Goal: Task Accomplishment & Management: Complete application form

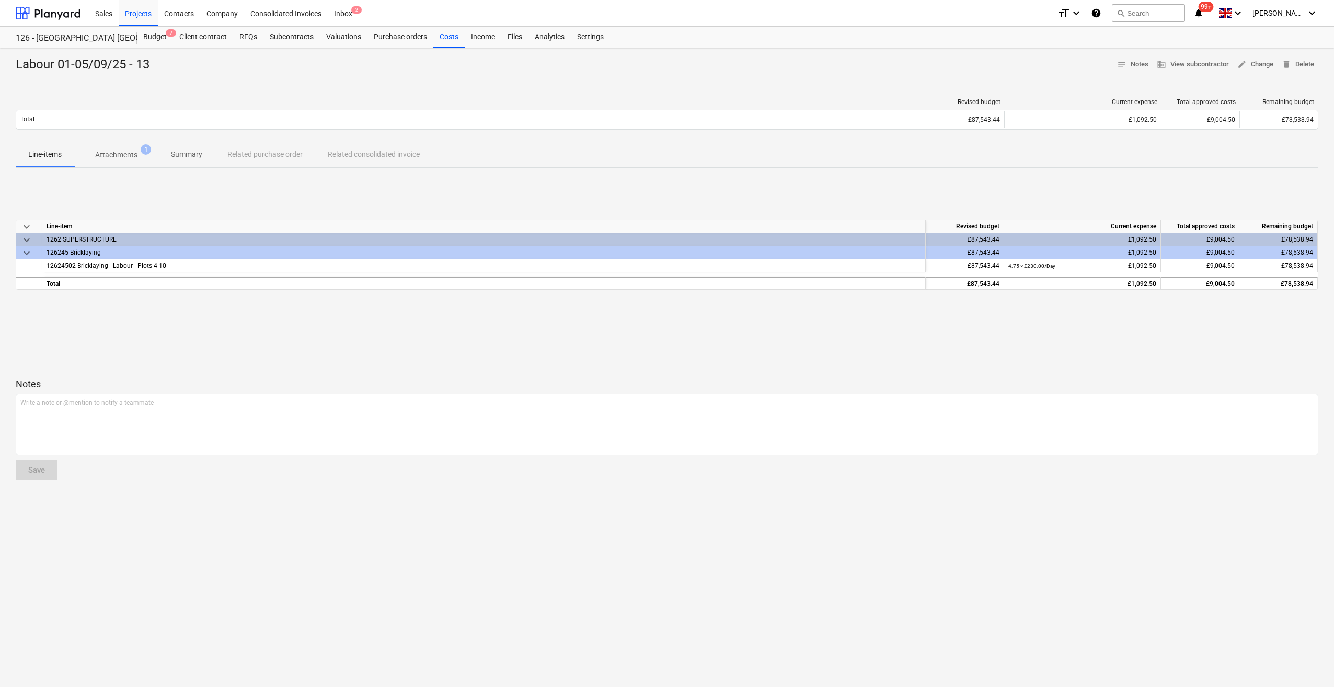
click at [429, 558] on div "Labour 01-05/09/25 - 13 notes Notes business View subcontractor edit Change del…" at bounding box center [667, 367] width 1334 height 639
click at [132, 15] on div "Projects" at bounding box center [138, 12] width 39 height 27
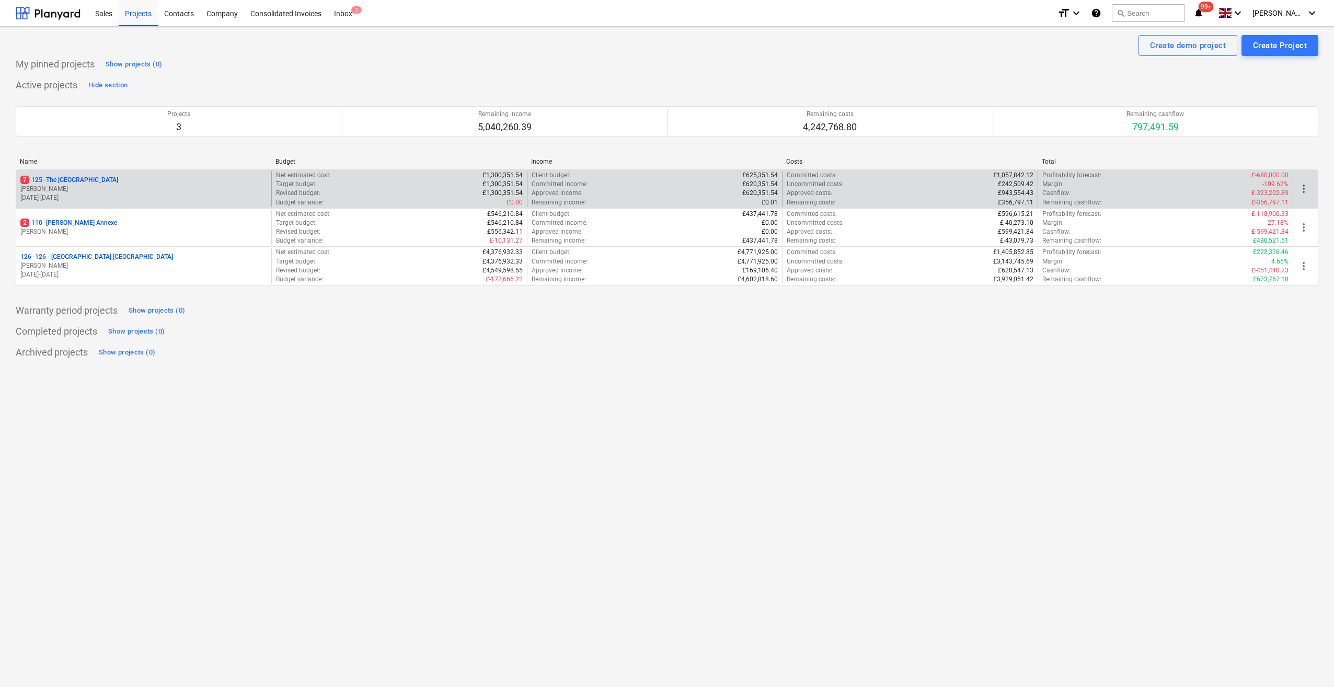
click at [63, 183] on p "7 125 - [GEOGRAPHIC_DATA]" at bounding box center [69, 180] width 98 height 9
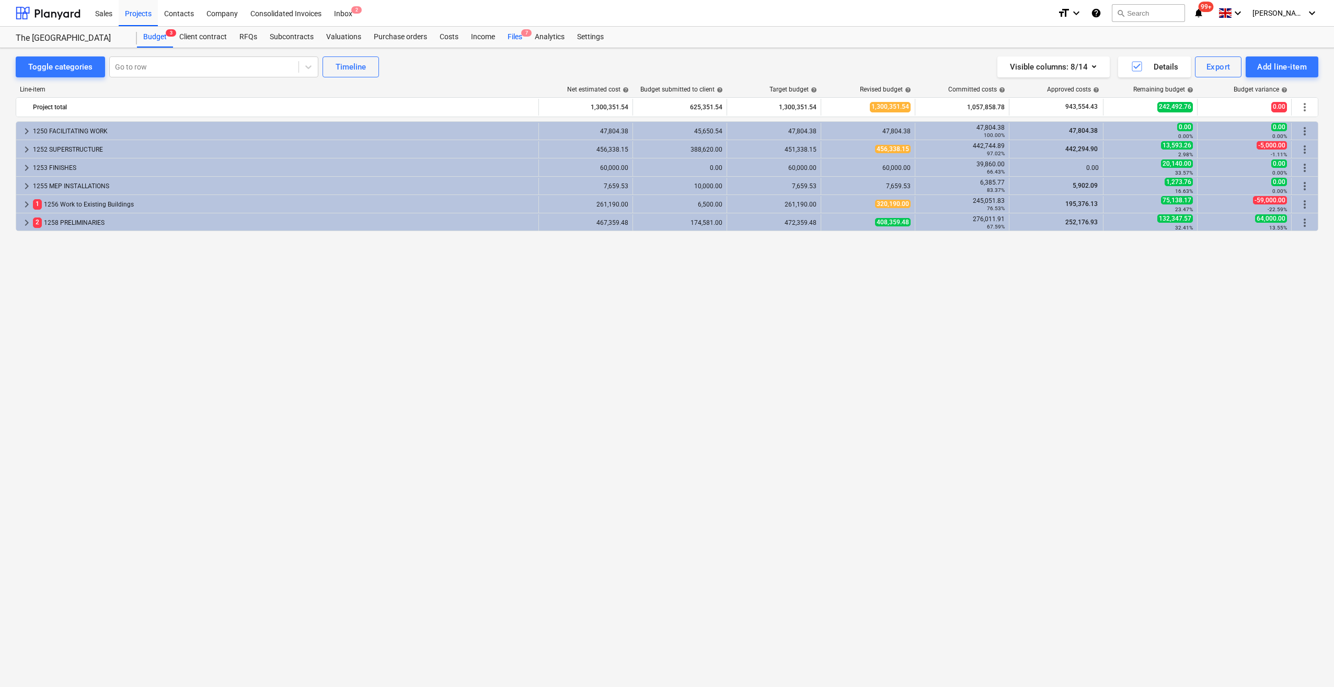
click at [517, 33] on div "Files 7" at bounding box center [514, 37] width 27 height 21
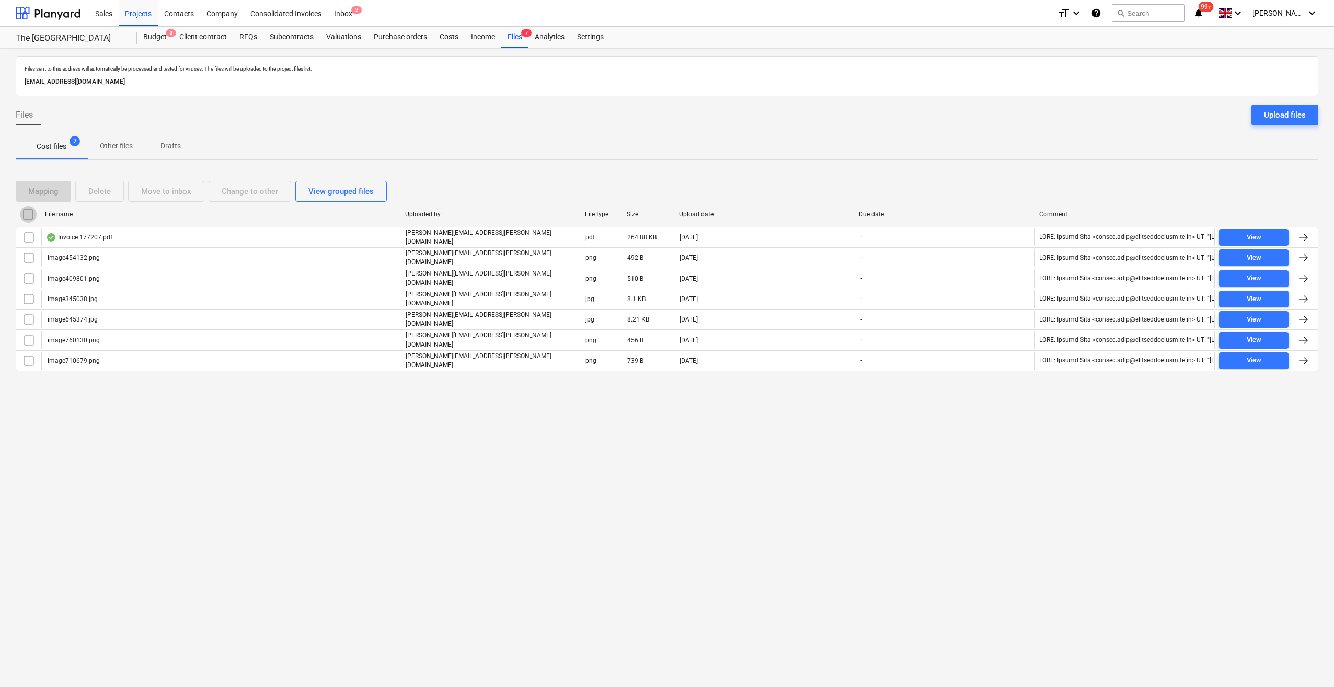
click at [29, 215] on input "checkbox" at bounding box center [28, 214] width 17 height 17
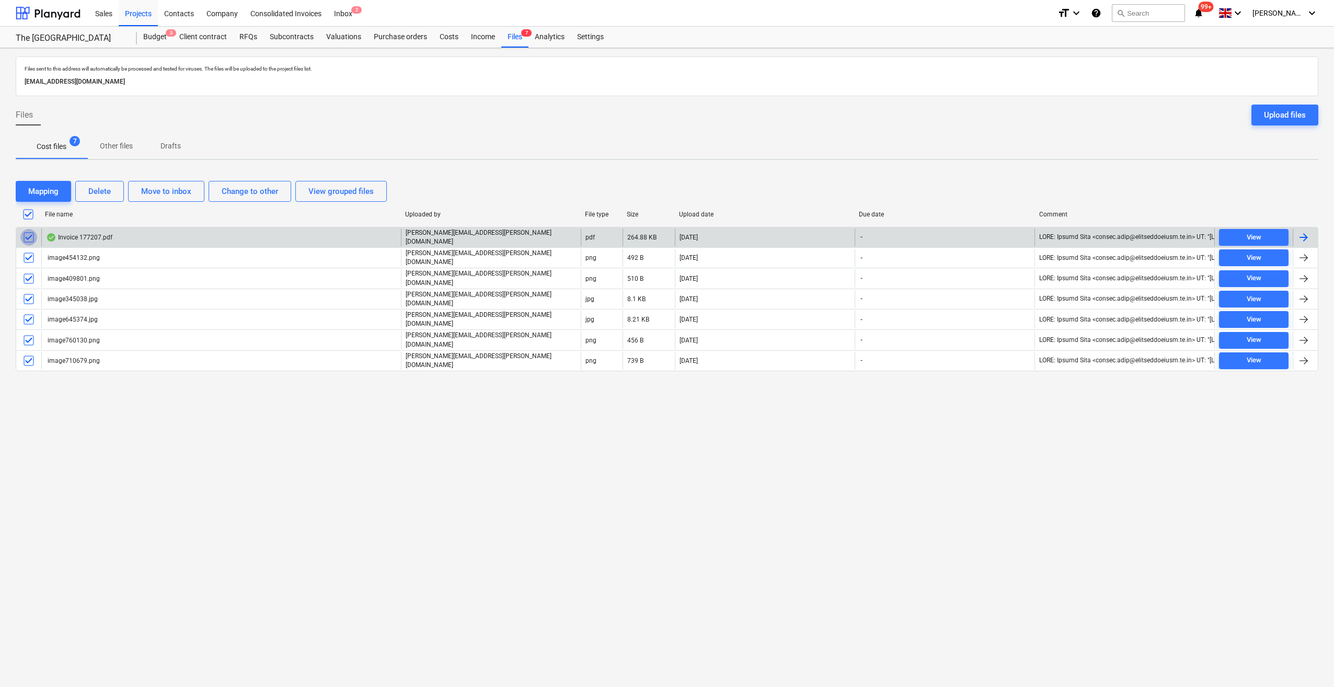
click at [25, 233] on input "checkbox" at bounding box center [28, 237] width 17 height 17
click at [102, 195] on div "Delete" at bounding box center [99, 191] width 22 height 14
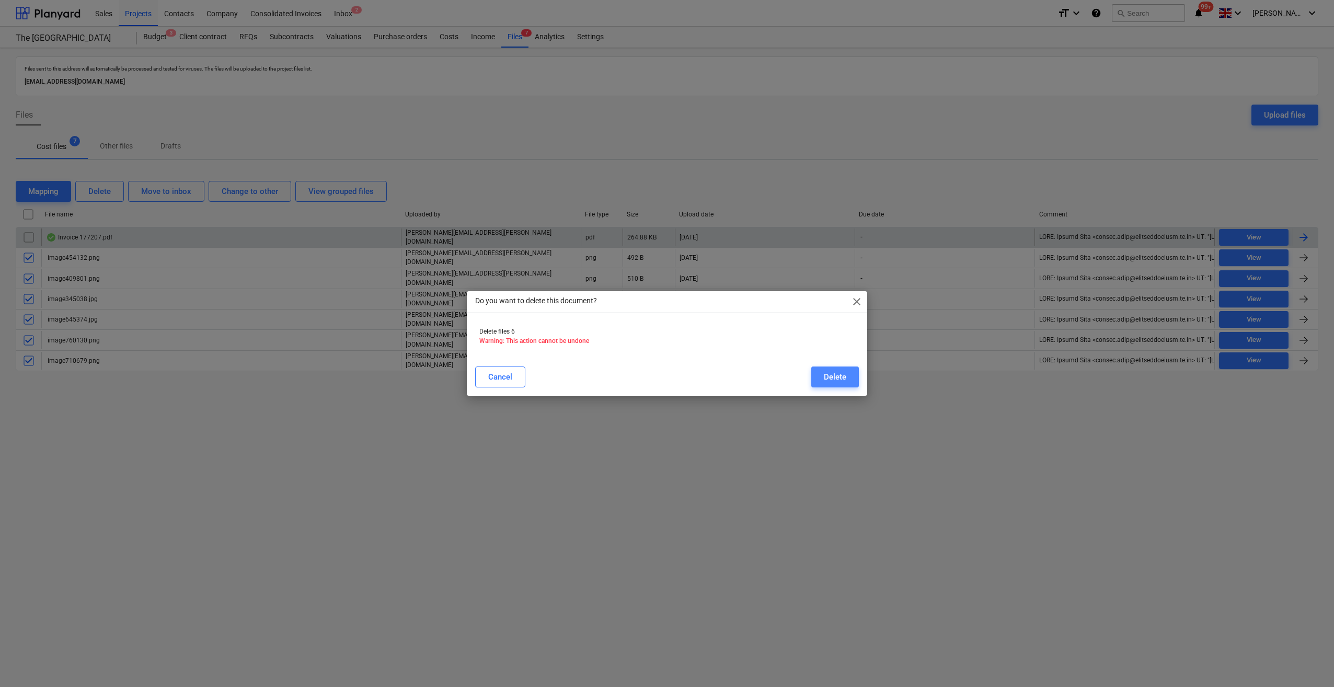
click at [834, 378] on div "Delete" at bounding box center [835, 377] width 22 height 14
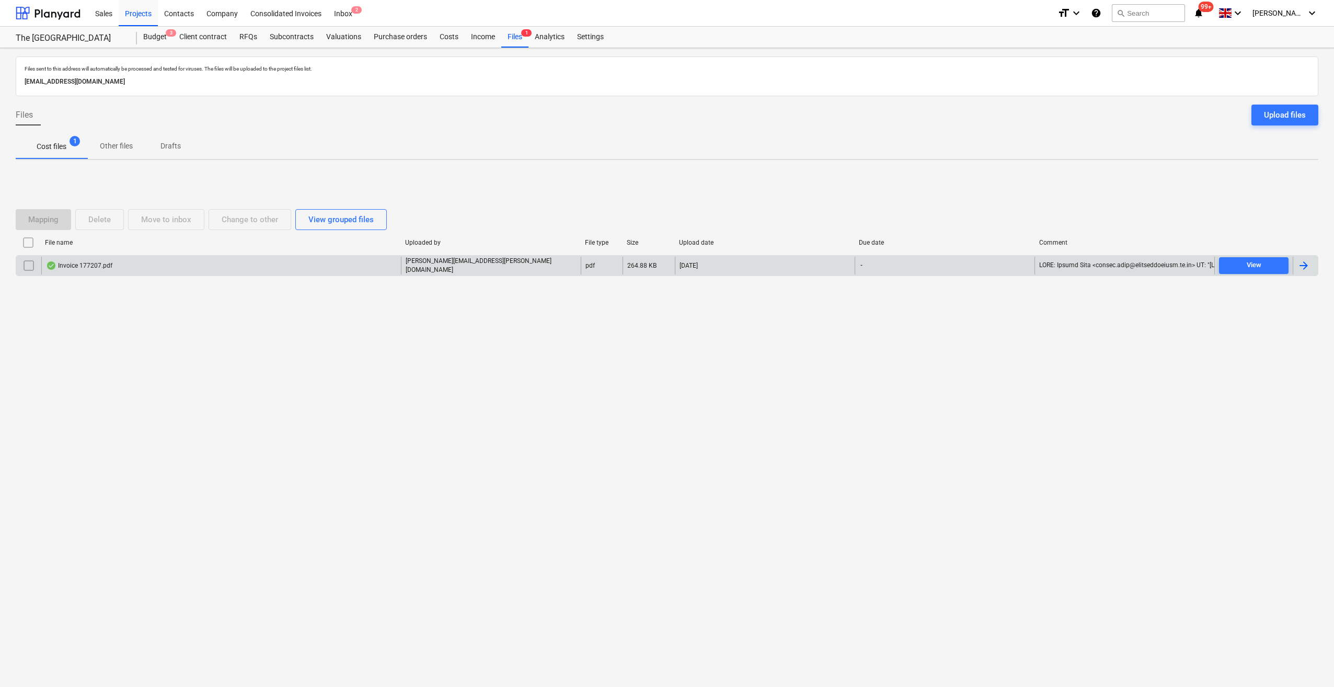
click at [1298, 263] on div at bounding box center [1303, 265] width 13 height 13
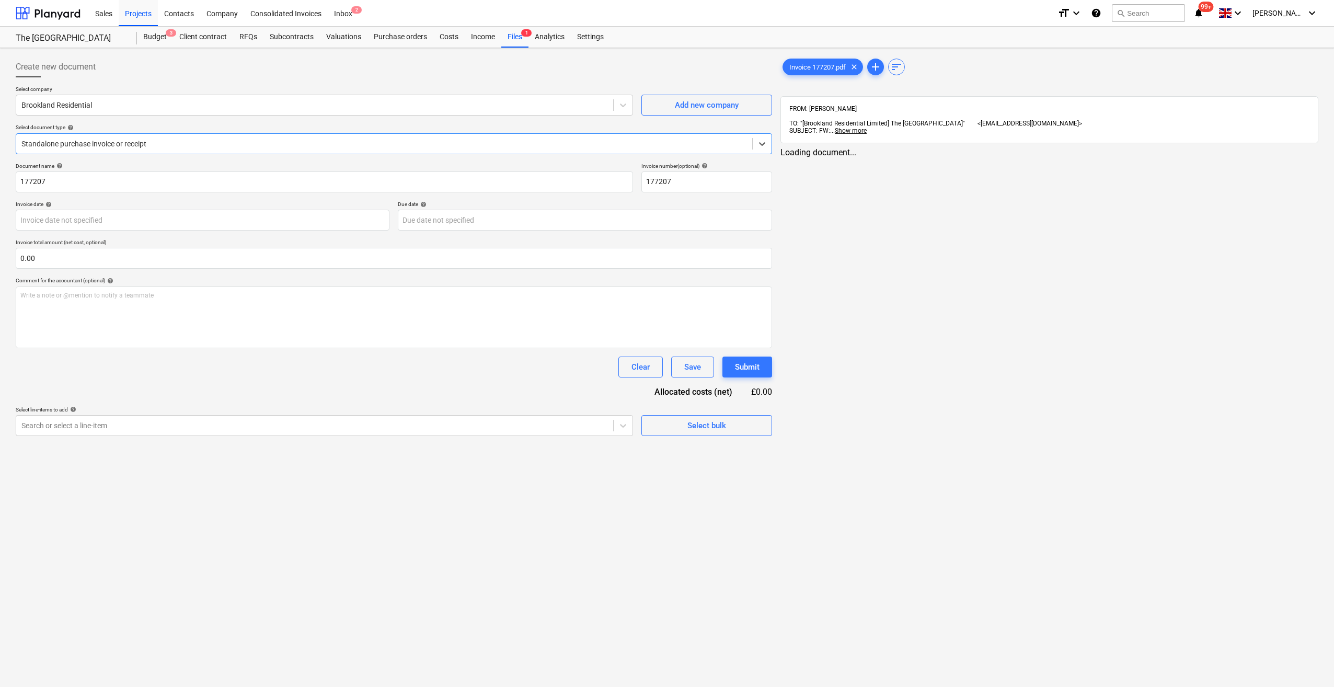
type input "177207"
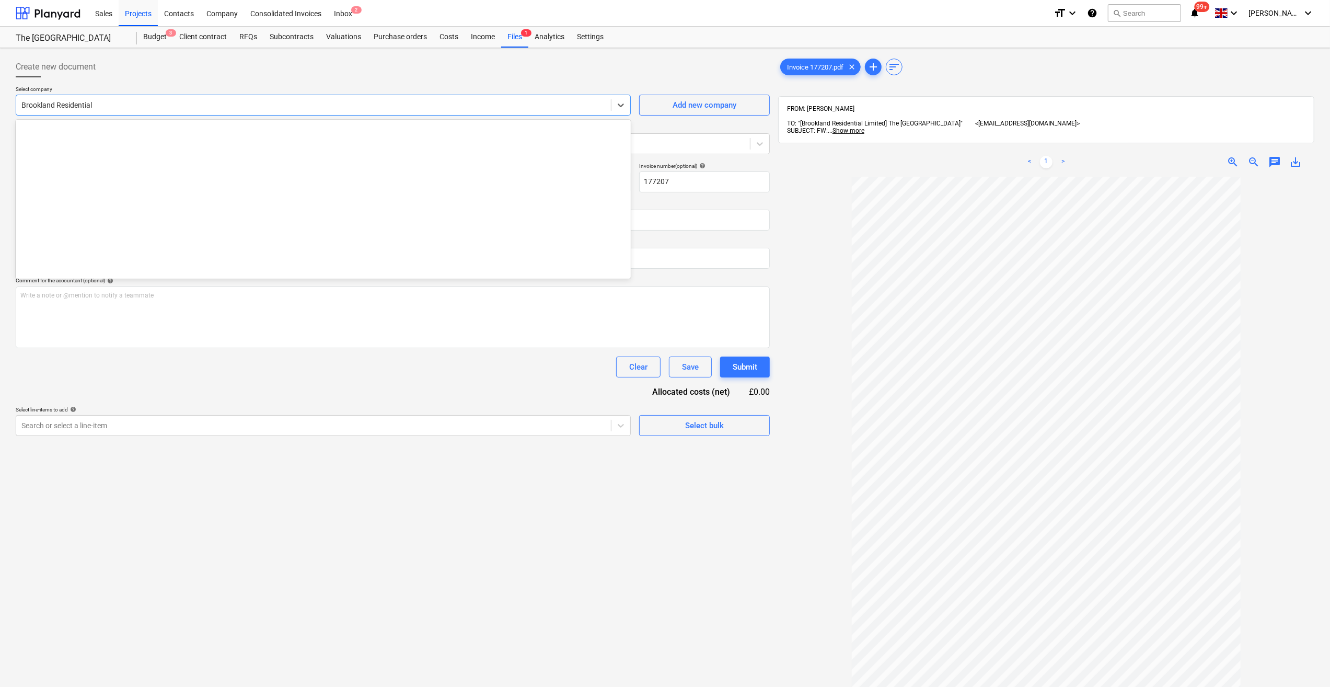
click at [81, 103] on div at bounding box center [313, 105] width 584 height 10
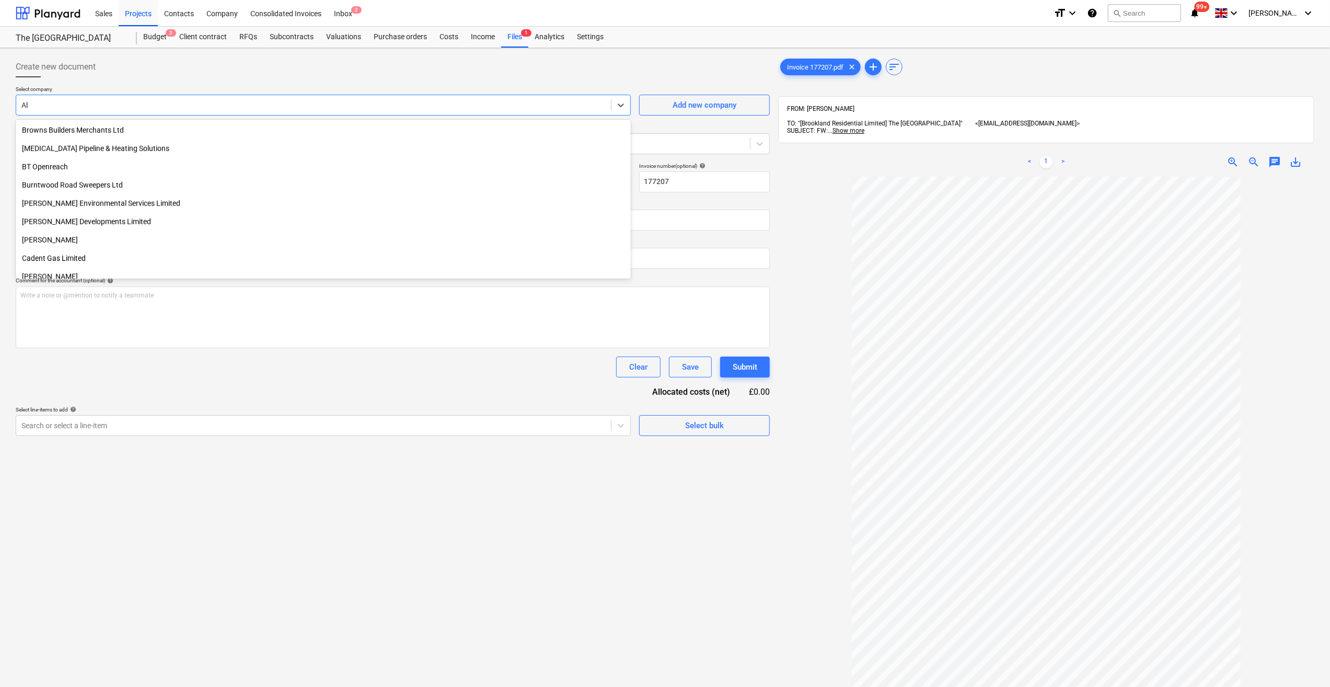
type input "Abb"
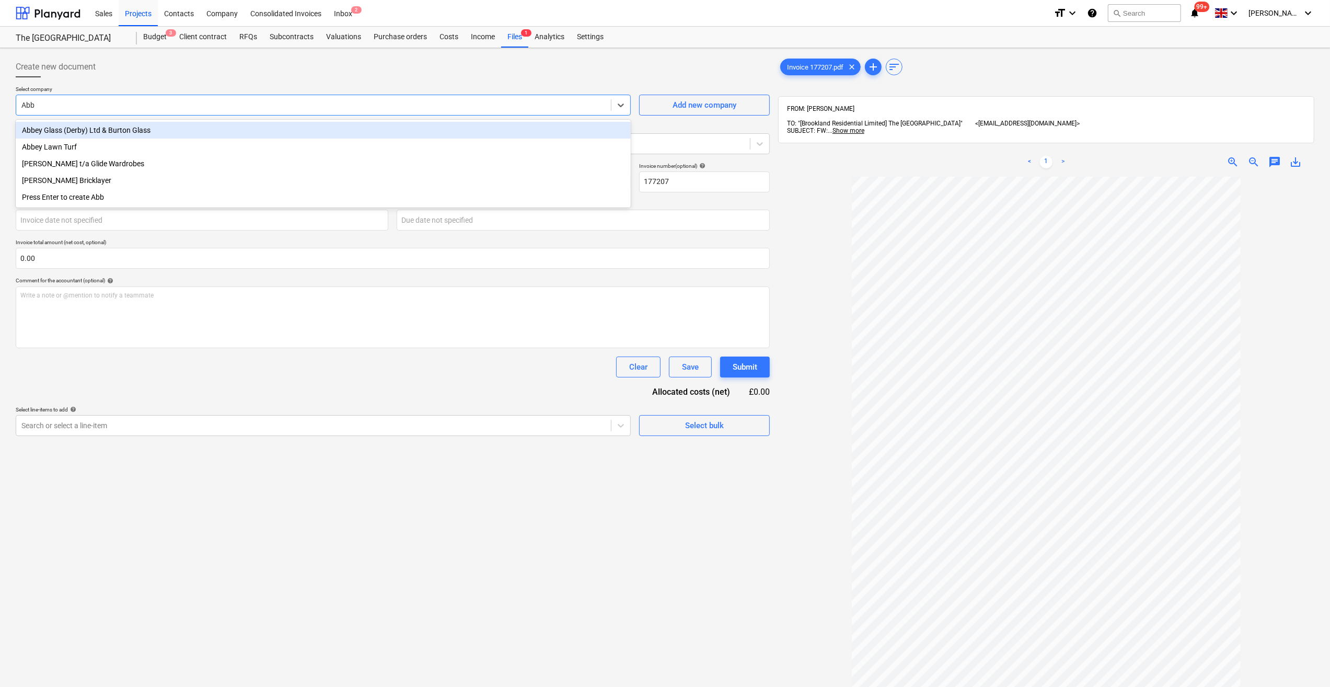
click at [87, 124] on div "Abbey Glass (Derby) Ltd & Burton Glass" at bounding box center [323, 130] width 615 height 17
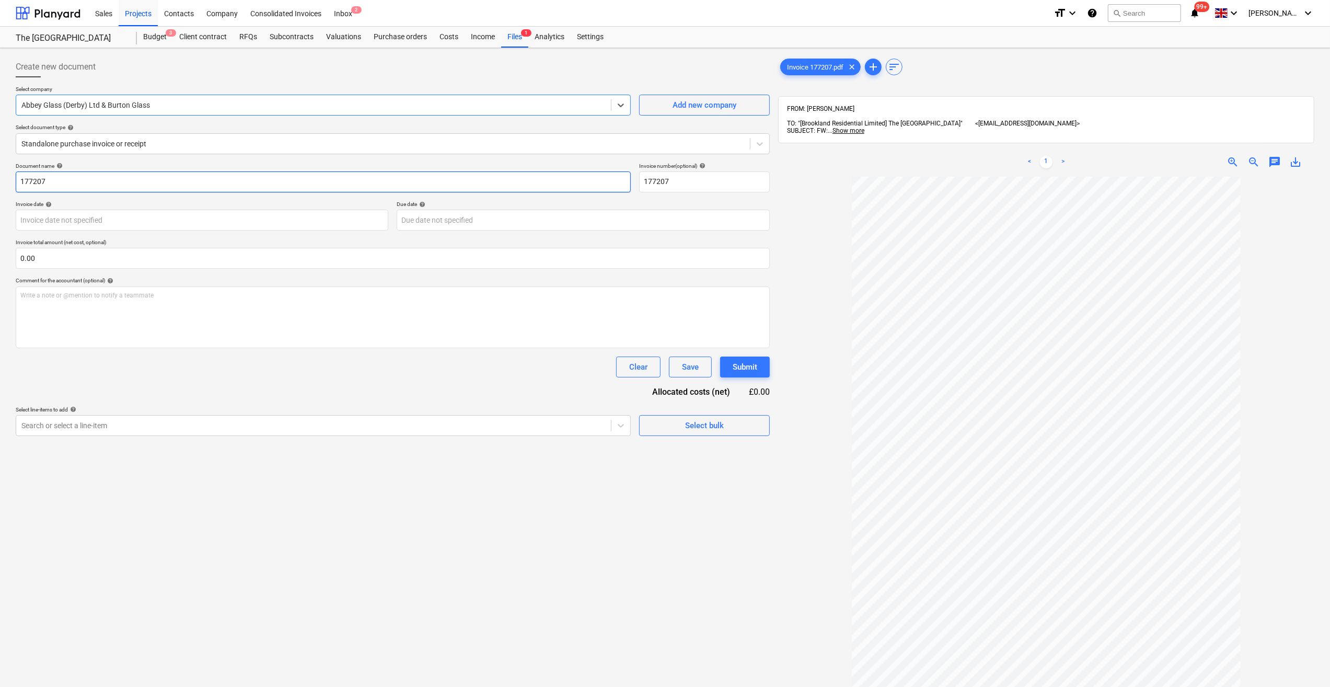
click at [19, 181] on input "177207" at bounding box center [323, 181] width 615 height 21
type input "Float Glass - 177207"
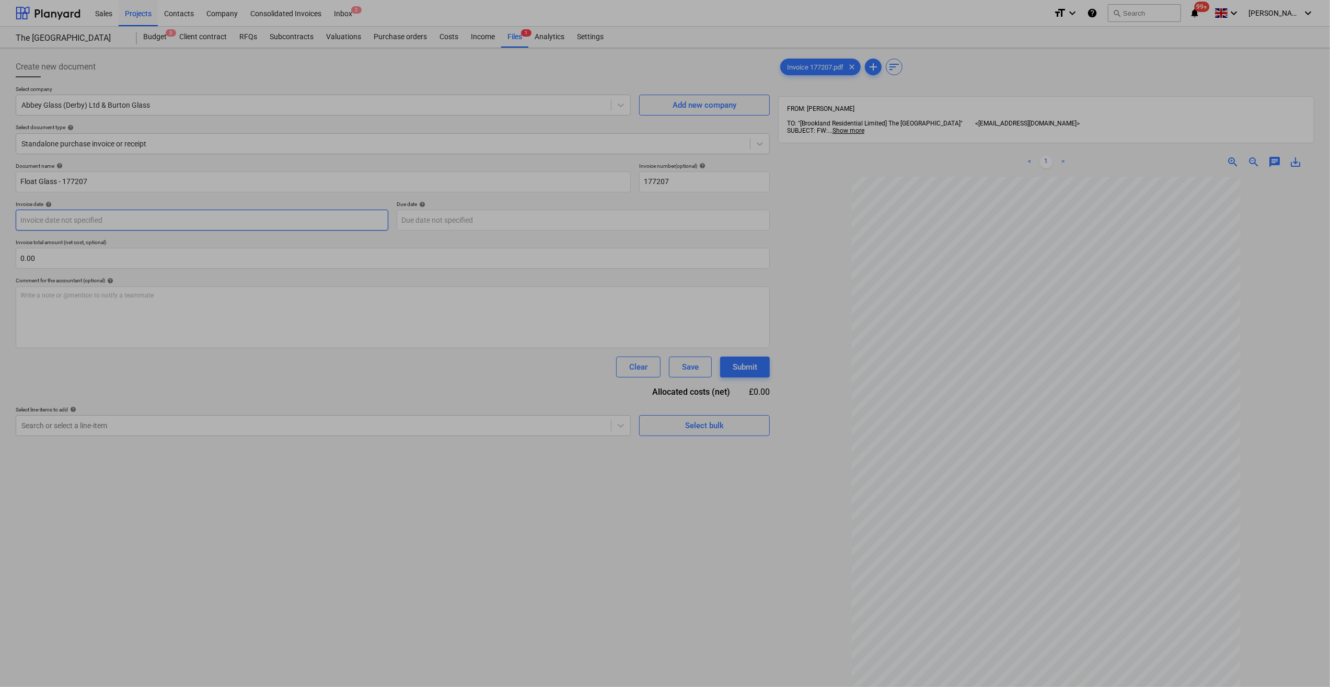
click at [74, 224] on body "Sales Projects Contacts Company Consolidated Invoices Inbox 2 format_size keybo…" at bounding box center [665, 343] width 1330 height 687
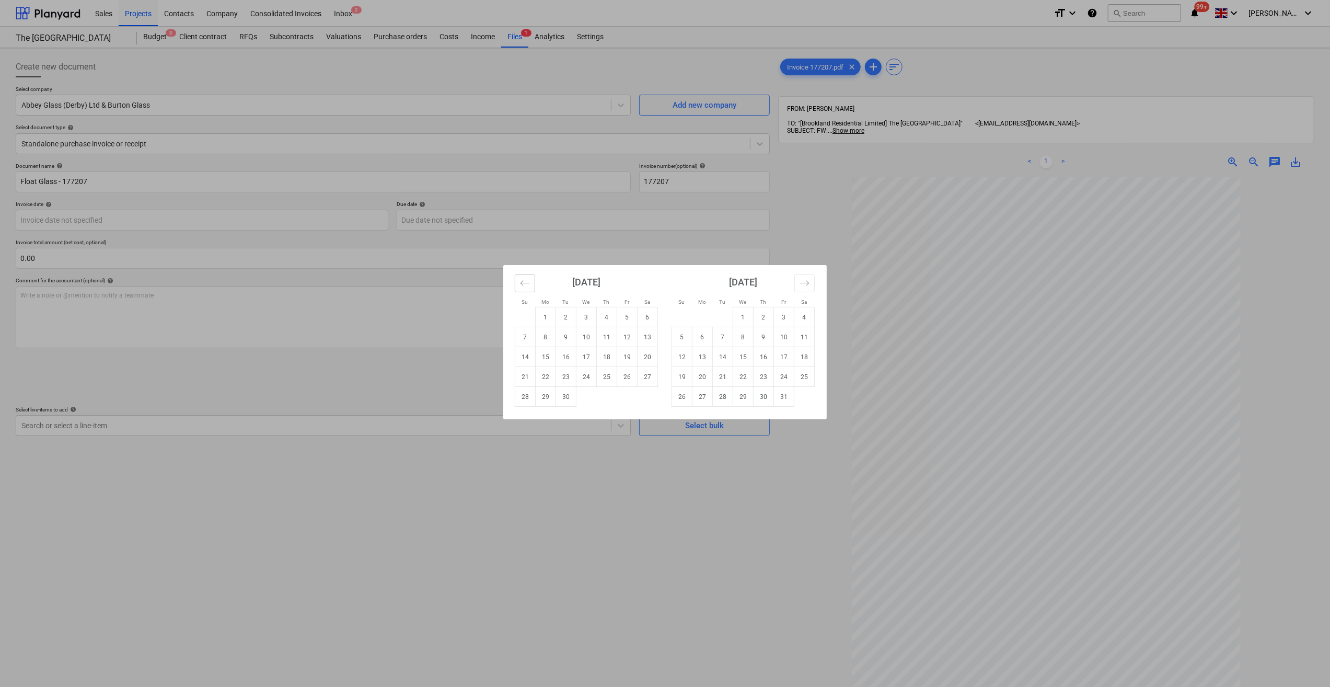
click at [530, 285] on button "Move backward to switch to the previous month." at bounding box center [525, 283] width 20 height 18
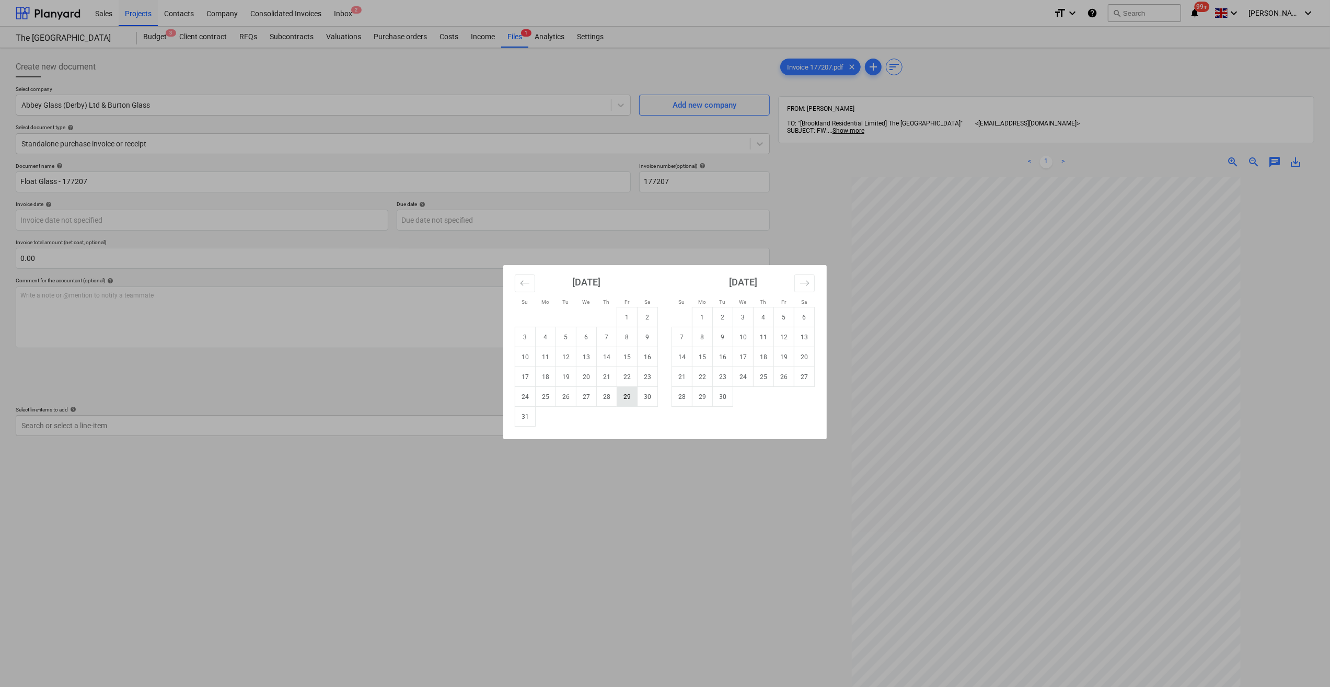
click at [629, 399] on td "29" at bounding box center [627, 397] width 20 height 20
type input "[DATE]"
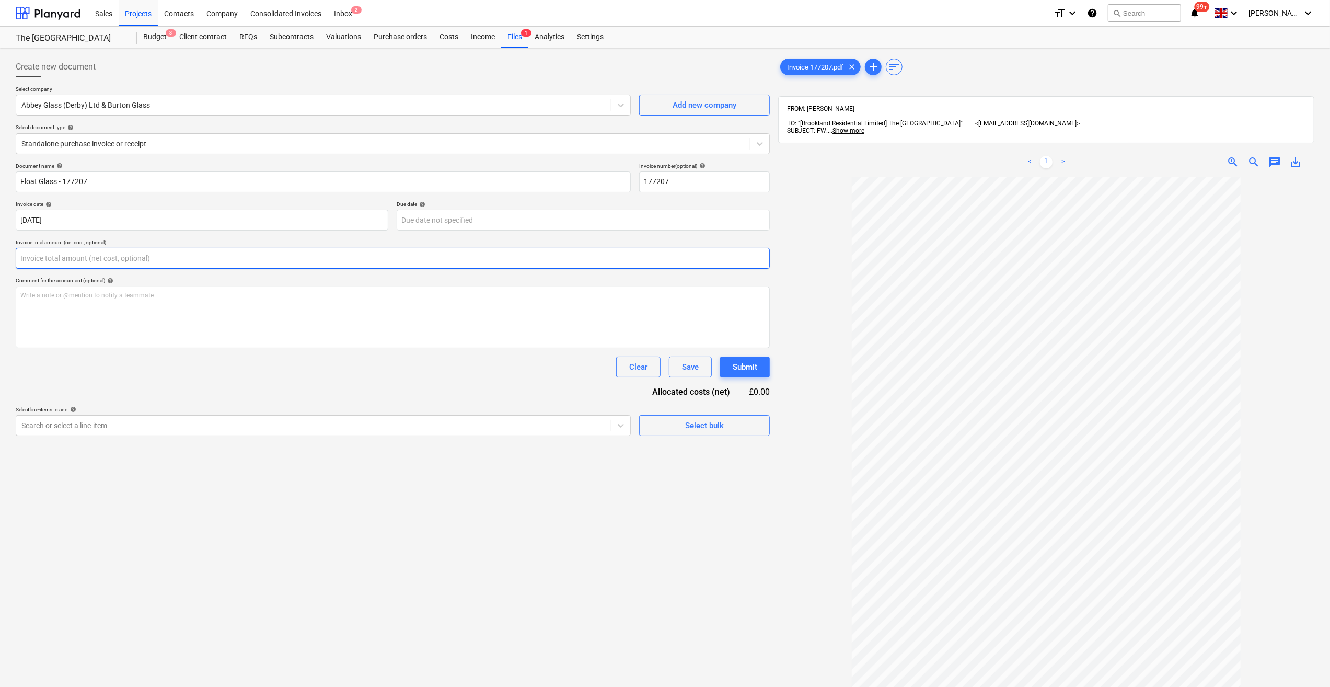
click at [47, 259] on input "text" at bounding box center [393, 258] width 754 height 21
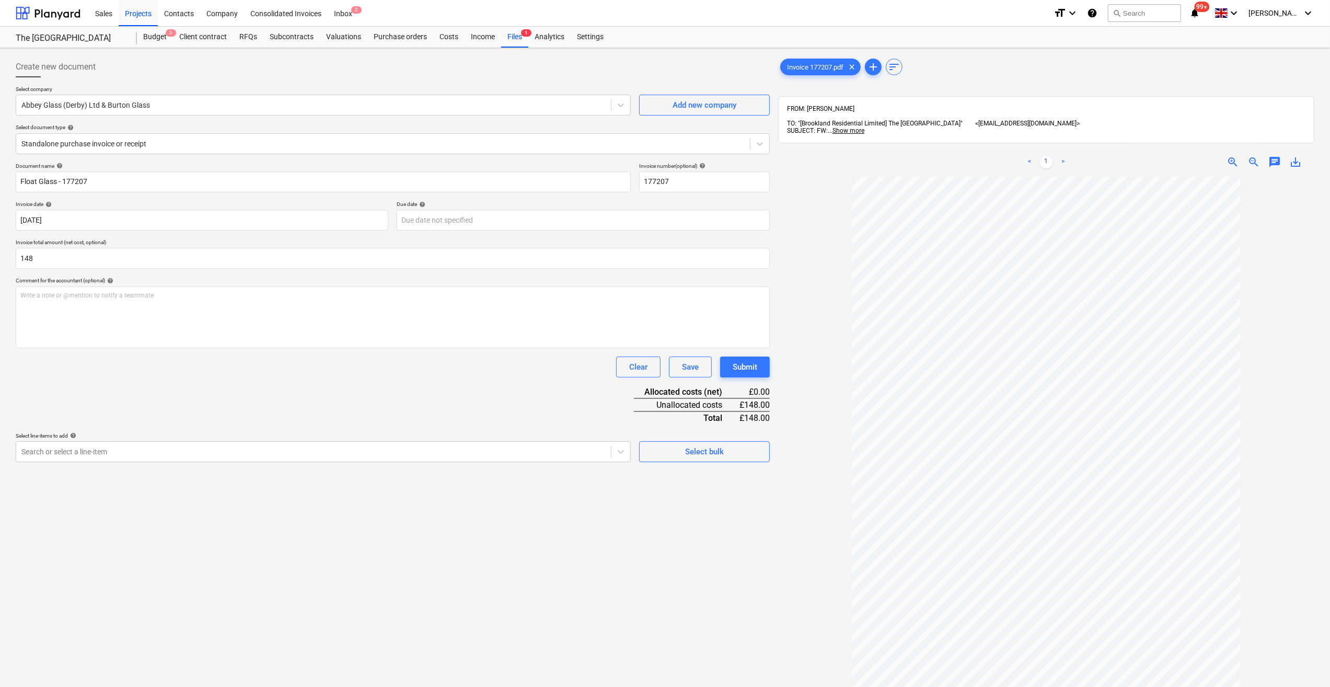
type input "148.00"
click at [176, 370] on div "Clear Save Submit" at bounding box center [393, 366] width 754 height 21
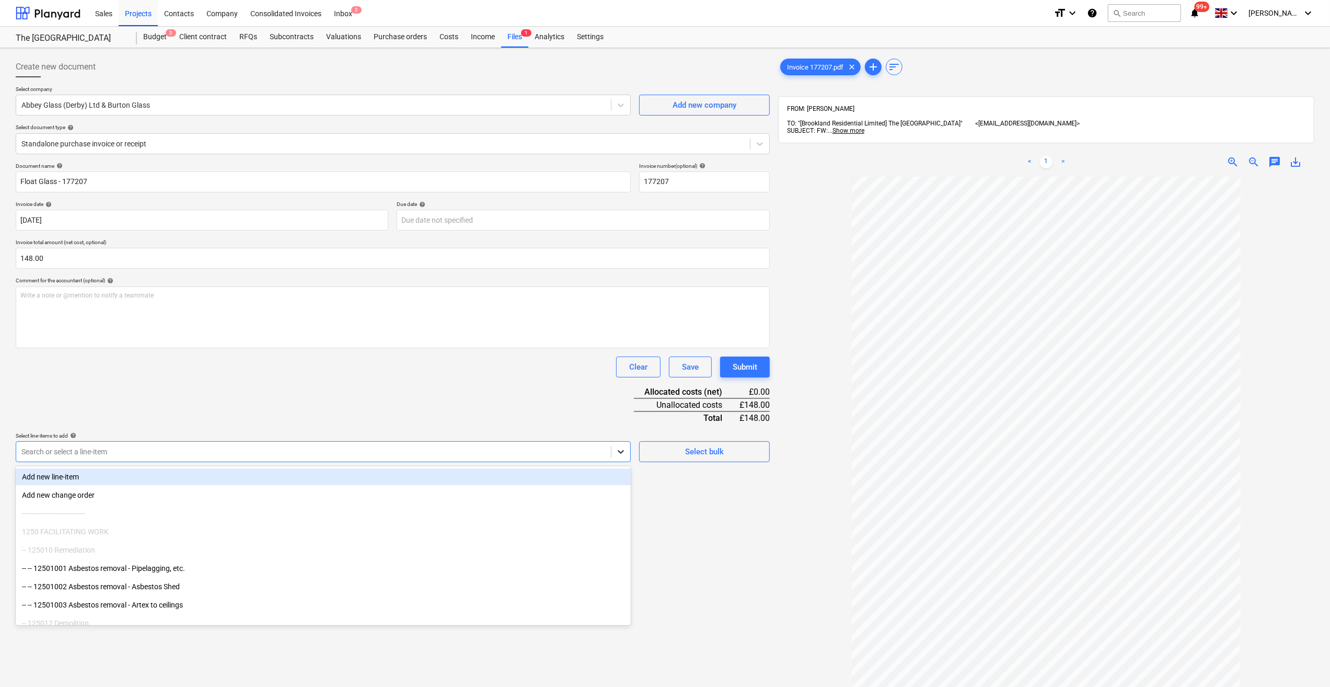
click at [620, 456] on icon at bounding box center [621, 451] width 10 height 10
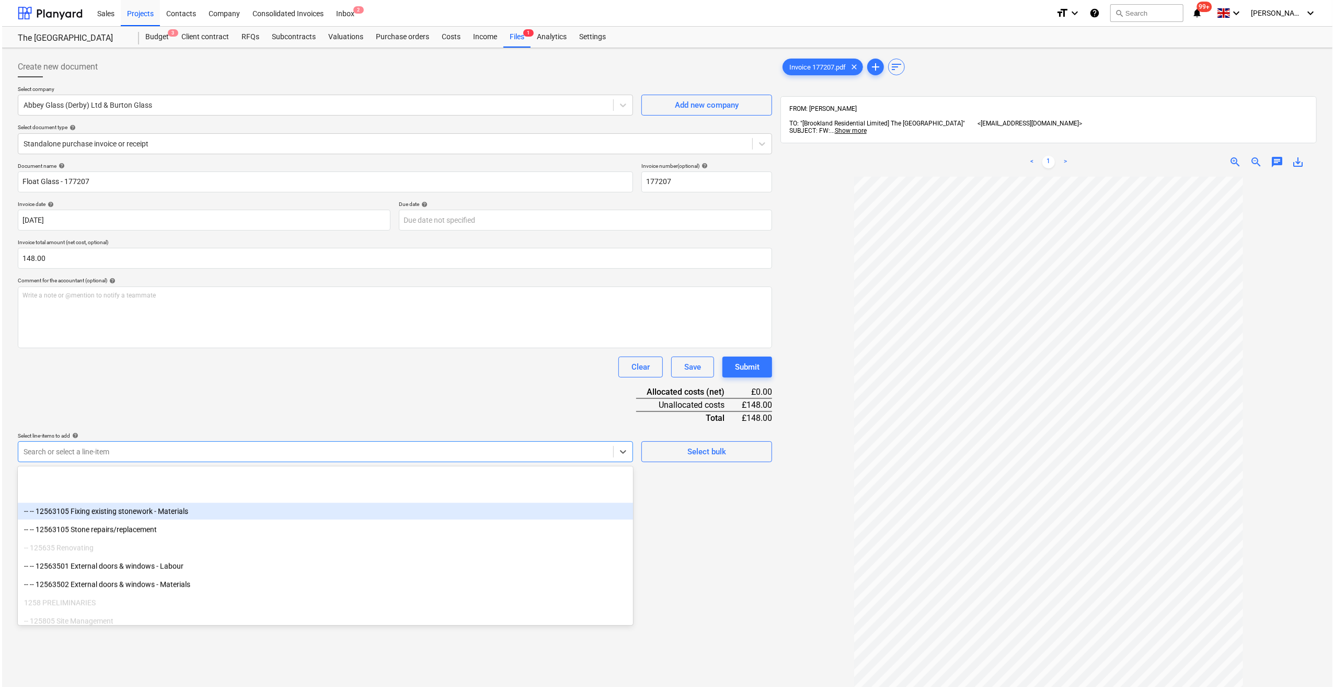
scroll to position [1341, 0]
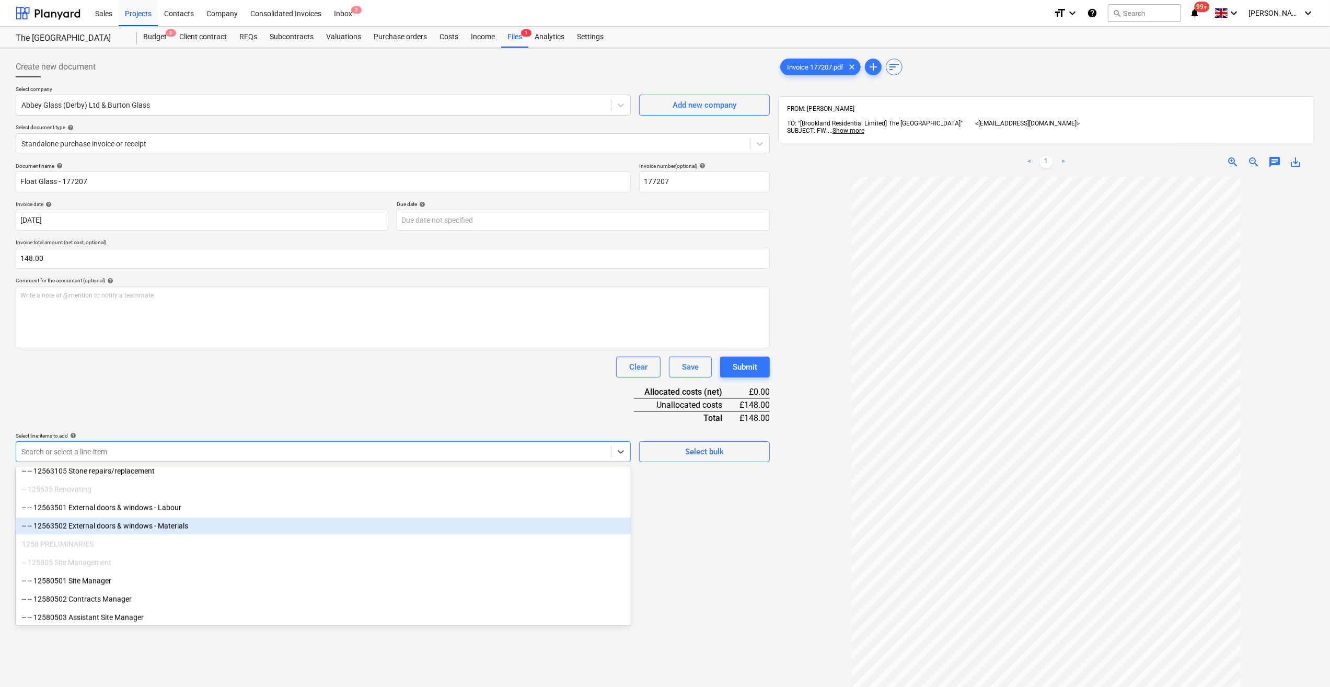
click at [239, 530] on div "-- -- 12563502 External doors & windows - Materials" at bounding box center [323, 525] width 615 height 17
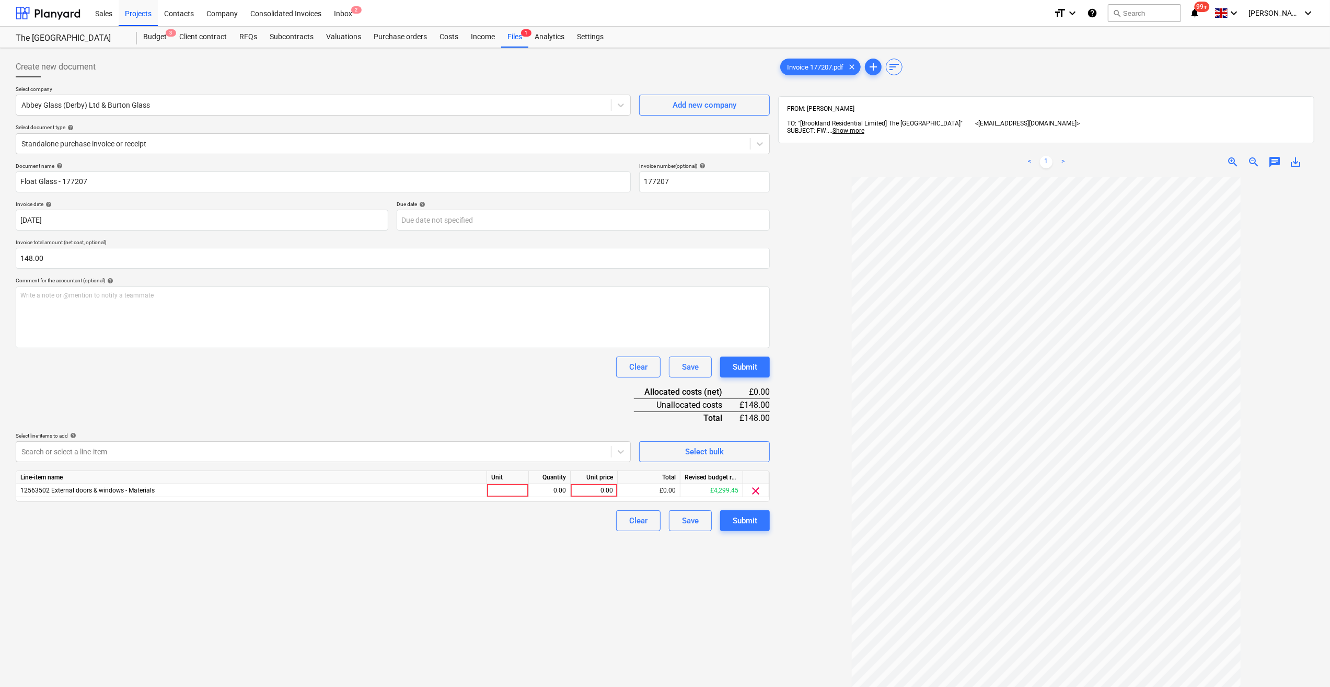
click at [698, 628] on div "Create new document Select company Abbey Glass (Derby) Ltd & Burton Glass Add n…" at bounding box center [392, 445] width 762 height 786
click at [494, 492] on div at bounding box center [508, 490] width 42 height 13
type input "Item"
click at [547, 491] on div "0.00" at bounding box center [549, 490] width 33 height 13
type input "1"
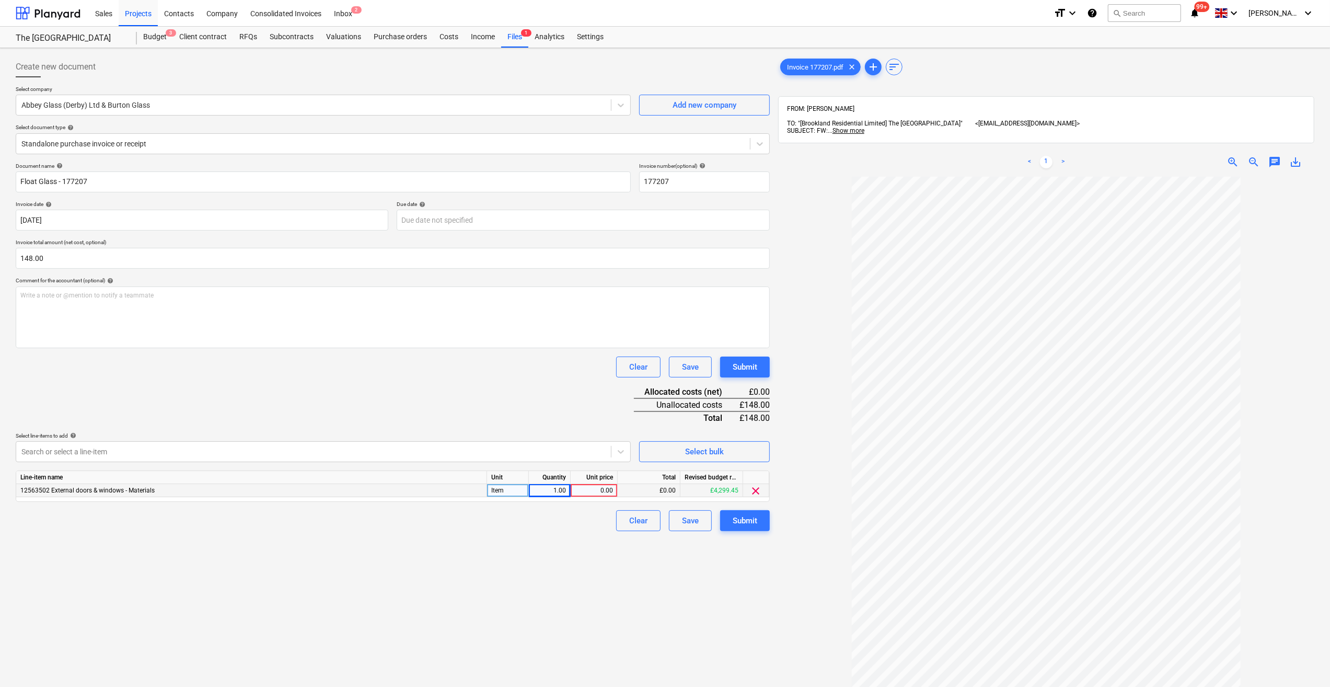
click at [578, 491] on div "0.00" at bounding box center [594, 490] width 38 height 13
type input "148"
click at [561, 543] on div "Create new document Select company Abbey Glass (Derby) Ltd & Burton Glass Add n…" at bounding box center [392, 445] width 762 height 786
click at [746, 522] on div "Submit" at bounding box center [745, 521] width 25 height 14
